Goal: Obtain resource: Download file/media

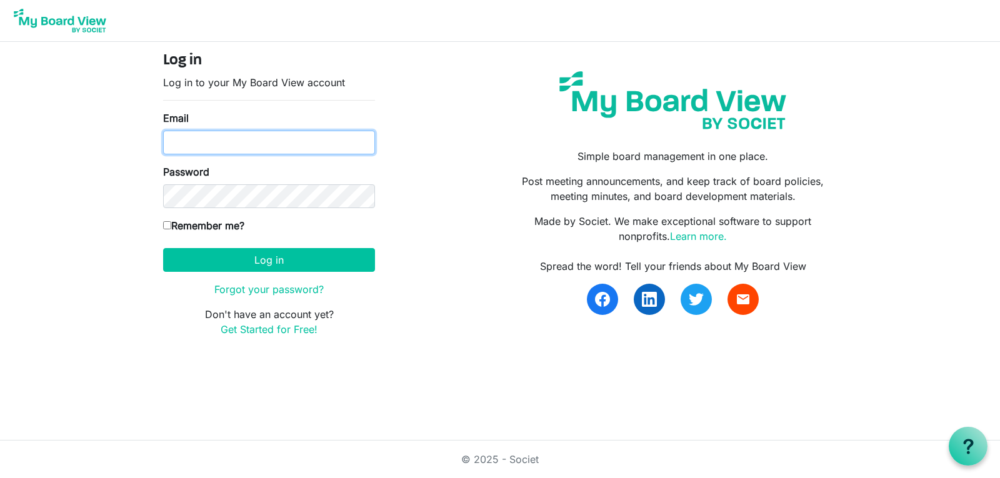
click at [249, 141] on input "Email" at bounding box center [269, 143] width 212 height 24
type input "pkruger@swanmorss.com"
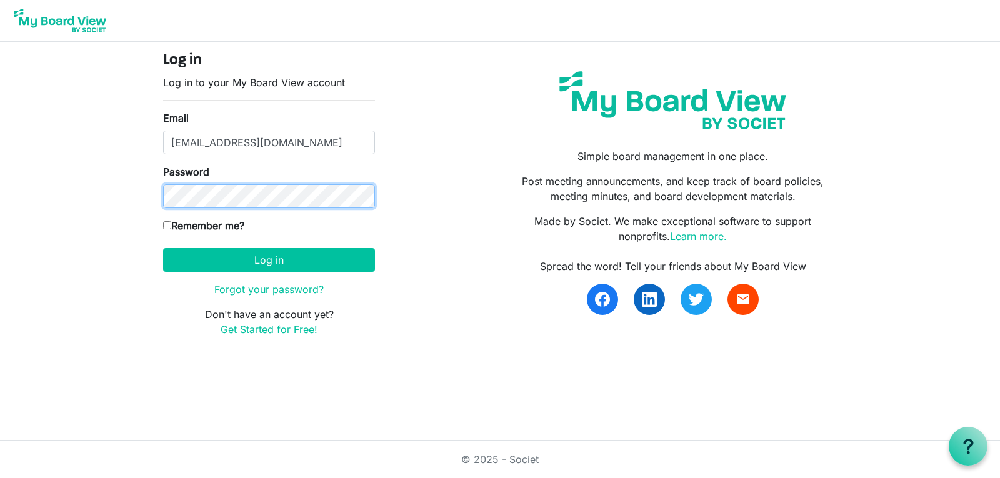
click at [163, 248] on button "Log in" at bounding box center [269, 260] width 212 height 24
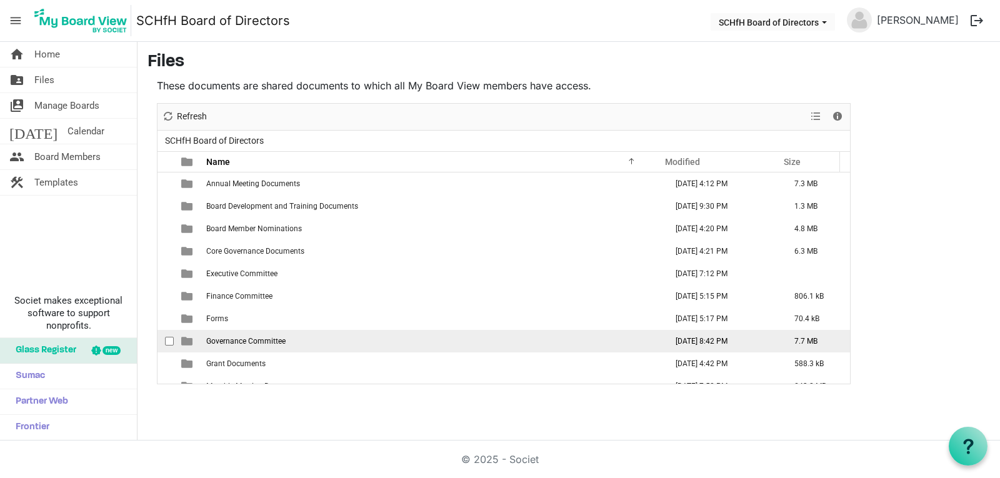
click at [257, 339] on span "Governance Committee" at bounding box center [245, 341] width 79 height 9
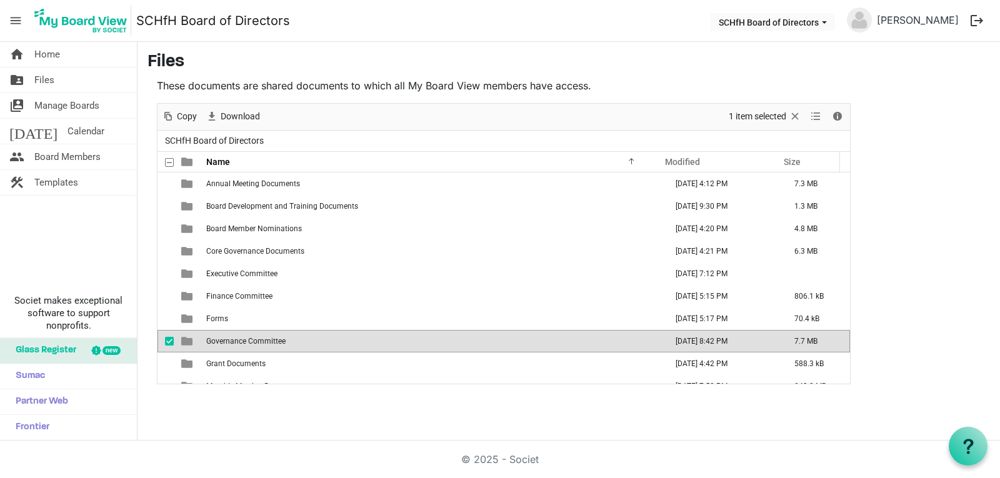
click at [257, 339] on span "Governance Committee" at bounding box center [245, 341] width 79 height 9
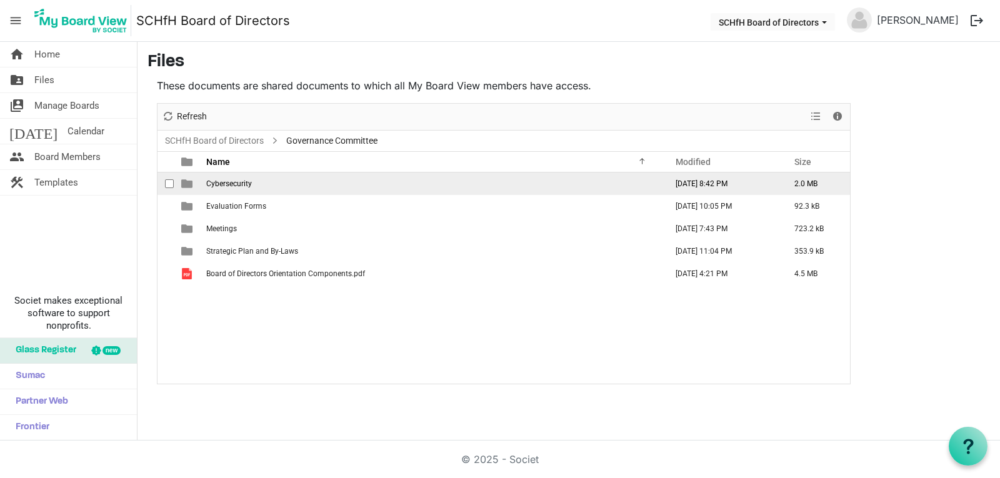
click at [243, 184] on span "Cybersecurity" at bounding box center [229, 183] width 46 height 9
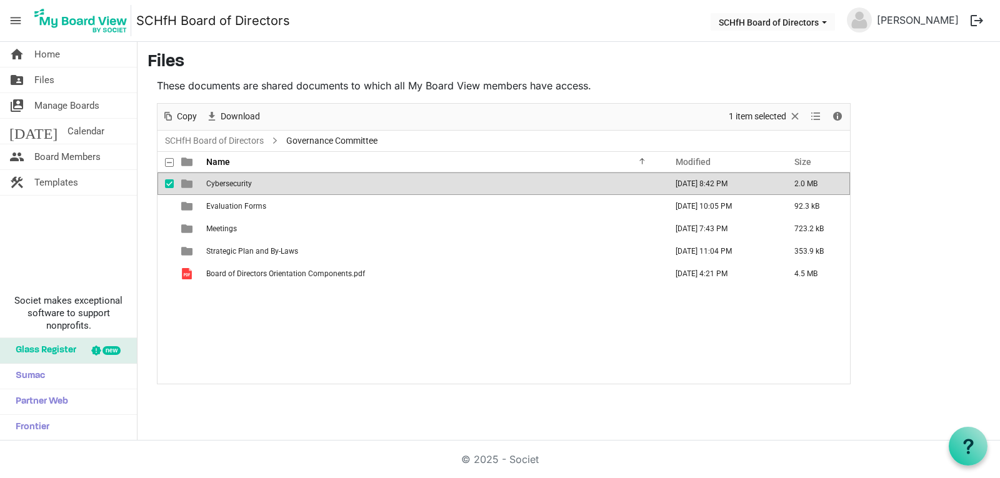
click at [243, 184] on span "Cybersecurity" at bounding box center [229, 183] width 46 height 9
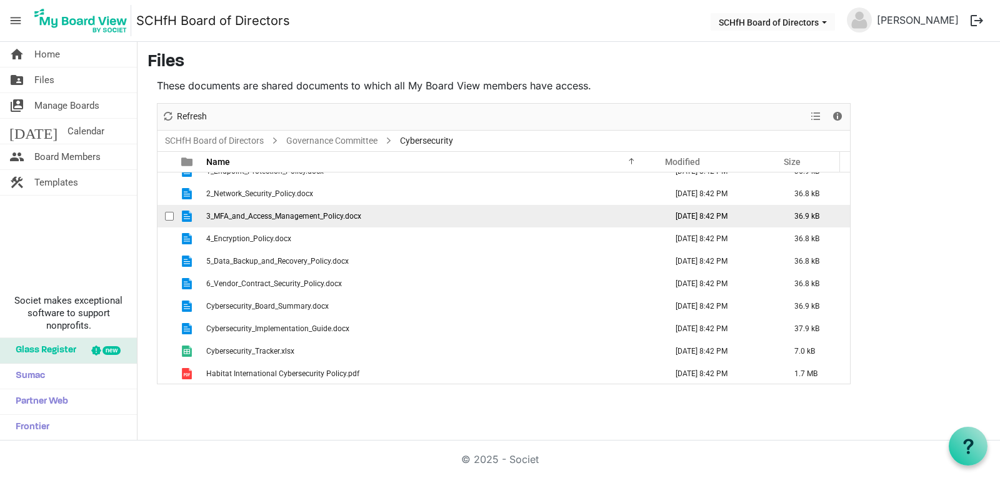
scroll to position [14, 0]
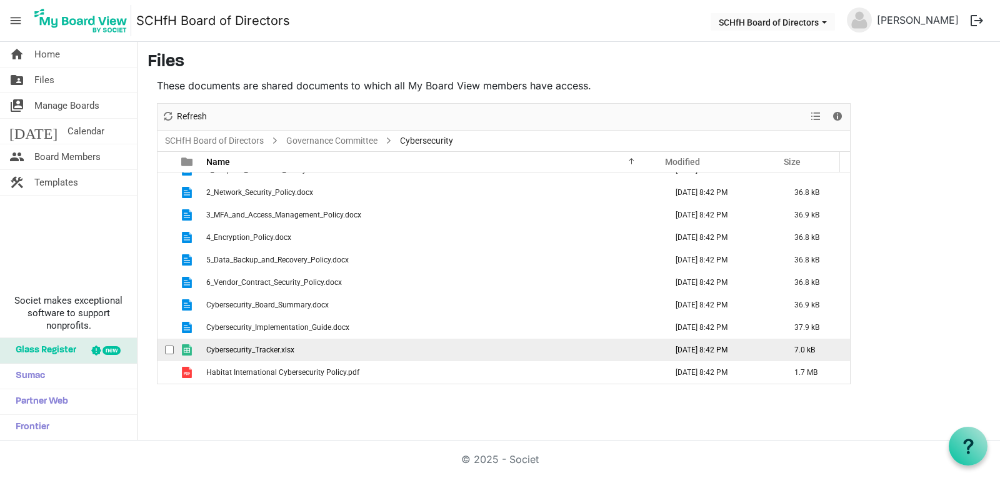
click at [312, 351] on td "Cybersecurity_Tracker.xlsx" at bounding box center [433, 350] width 460 height 23
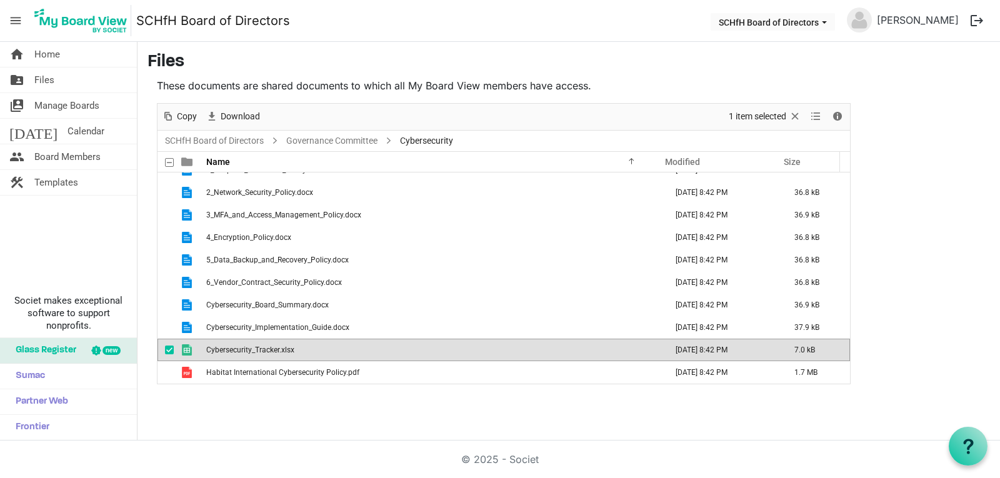
click at [312, 351] on td "Cybersecurity_Tracker.xlsx" at bounding box center [433, 350] width 460 height 23
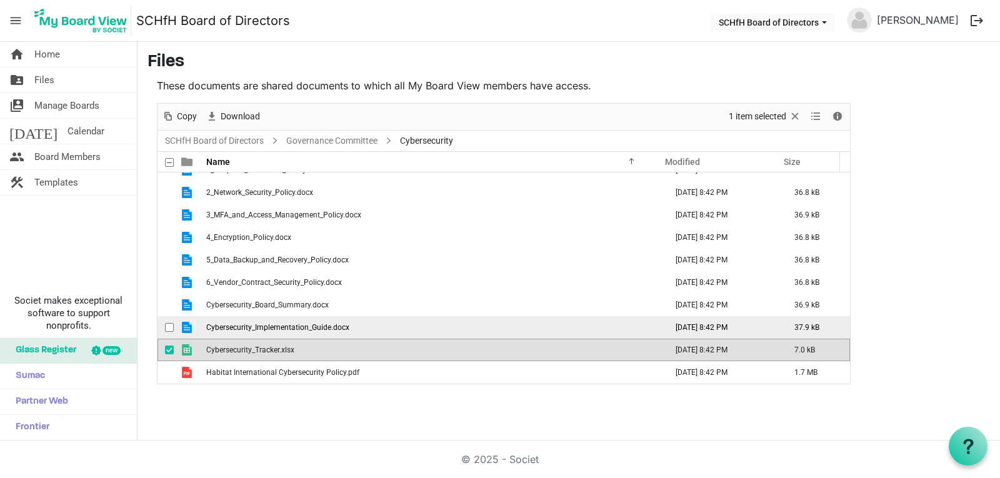
click at [299, 328] on span "Cybersecurity_Implementation_Guide.docx" at bounding box center [277, 327] width 143 height 9
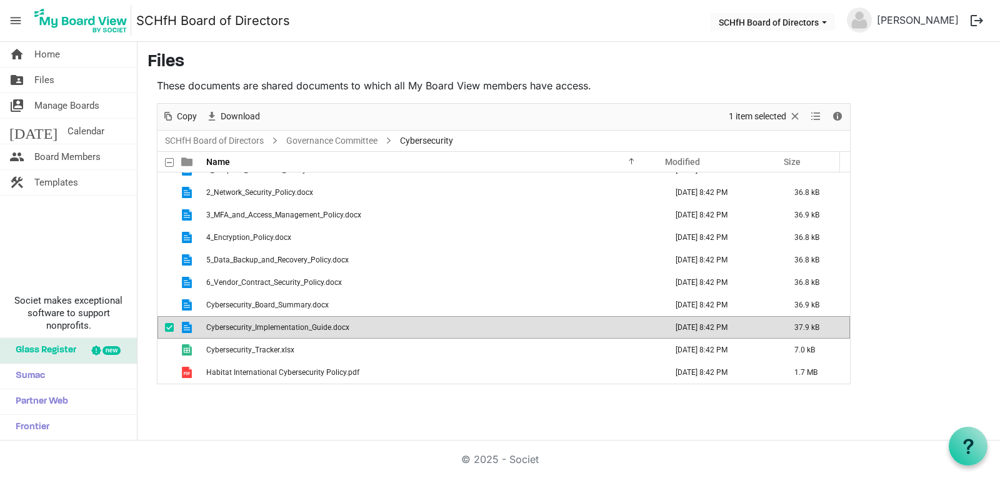
click at [299, 328] on span "Cybersecurity_Implementation_Guide.docx" at bounding box center [277, 327] width 143 height 9
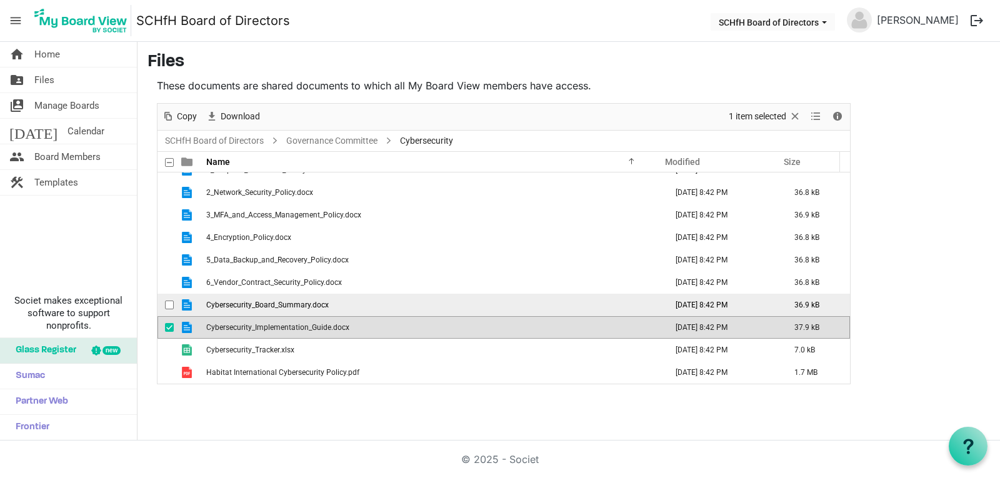
click at [298, 303] on span "Cybersecurity_Board_Summary.docx" at bounding box center [267, 305] width 123 height 9
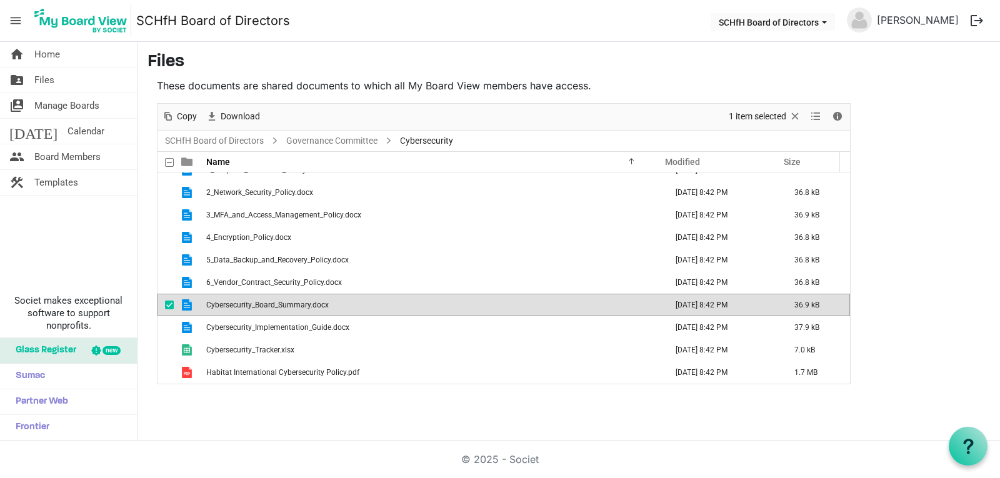
click at [299, 311] on td "Cybersecurity_Board_Summary.docx" at bounding box center [433, 305] width 460 height 23
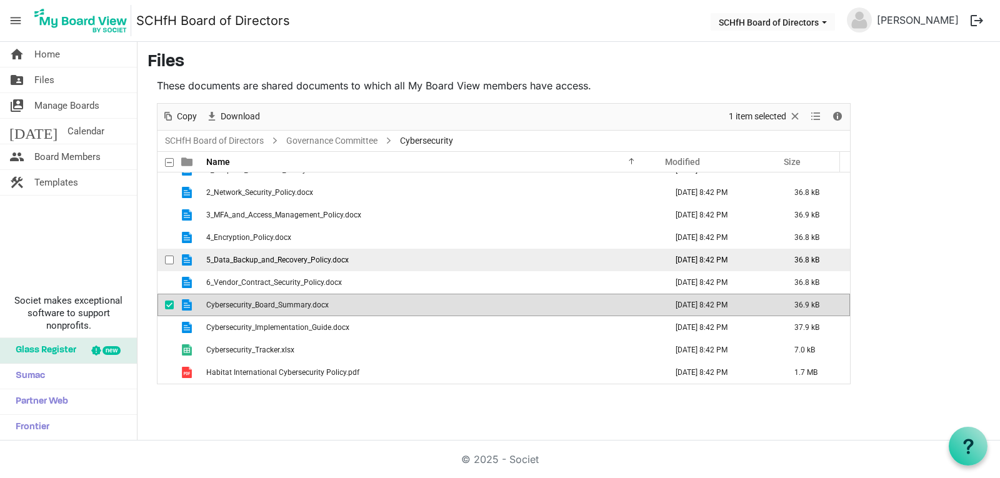
click at [324, 257] on span "5_Data_Backup_and_Recovery_Policy.docx" at bounding box center [277, 260] width 143 height 9
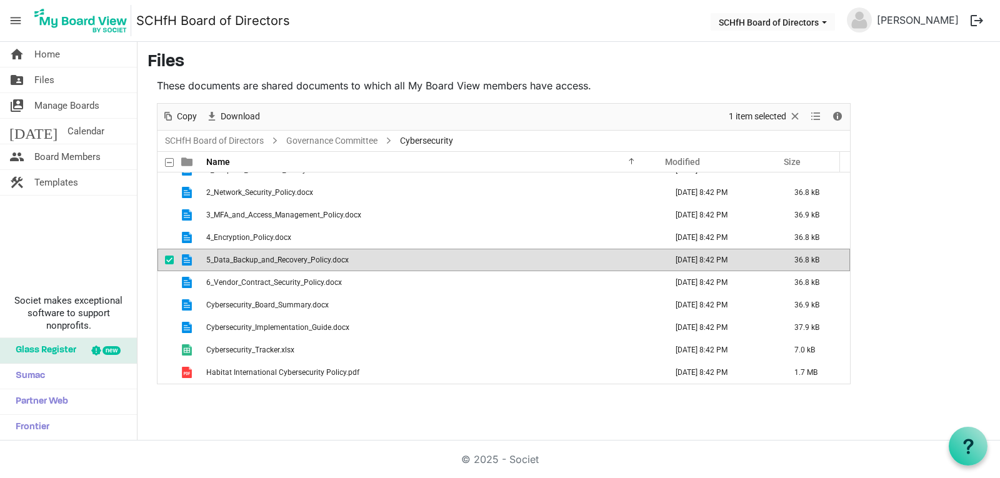
click at [324, 257] on span "5_Data_Backup_and_Recovery_Policy.docx" at bounding box center [277, 260] width 143 height 9
click at [64, 156] on span "Board Members" at bounding box center [67, 156] width 66 height 25
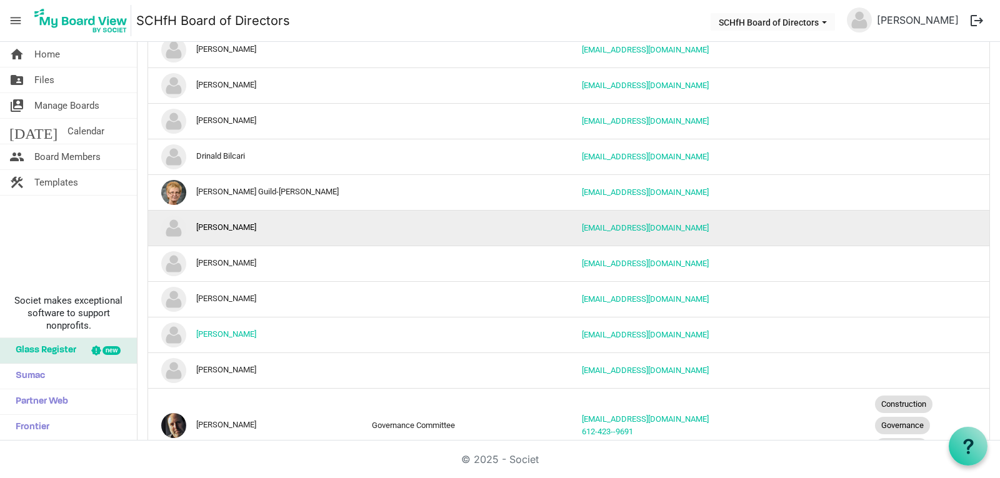
scroll to position [188, 0]
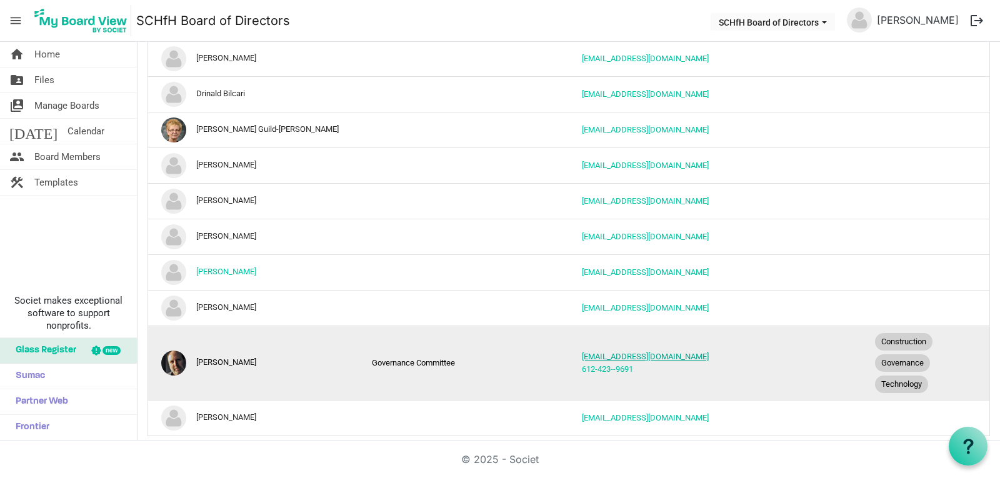
click at [648, 356] on link "[EMAIL_ADDRESS][DOMAIN_NAME]" at bounding box center [645, 356] width 127 height 9
